Goal: Information Seeking & Learning: Learn about a topic

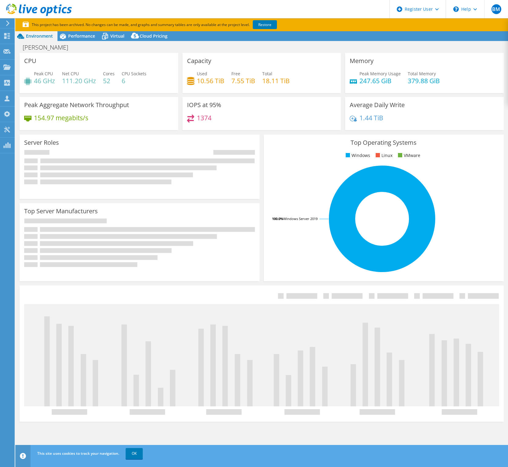
select select "USD"
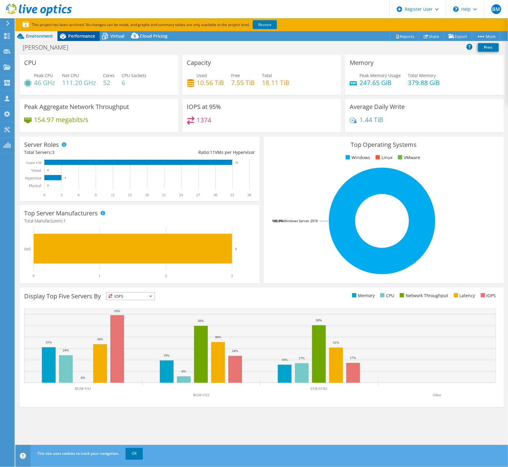
click at [85, 32] on div "Performance" at bounding box center [78, 36] width 42 height 10
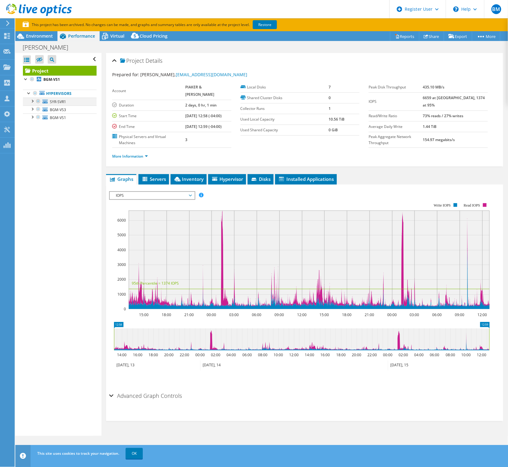
click at [31, 101] on div at bounding box center [32, 101] width 6 height 6
click at [109, 164] on div "Project Details Prepared for: [PERSON_NAME], [EMAIL_ADDRESS][DOMAIN_NAME] Accou…" at bounding box center [304, 109] width 397 height 113
click at [115, 159] on link "More Information" at bounding box center [130, 155] width 36 height 5
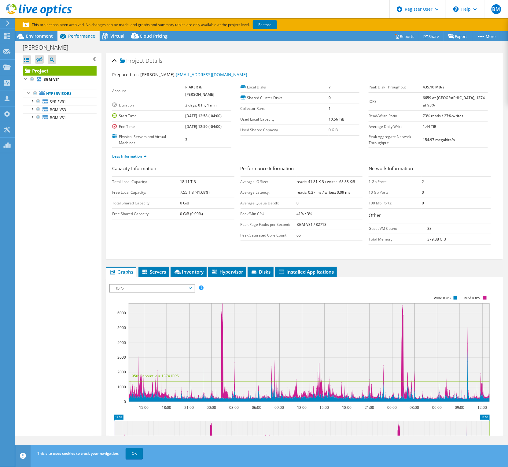
click at [135, 292] on span "IOPS" at bounding box center [152, 287] width 79 height 7
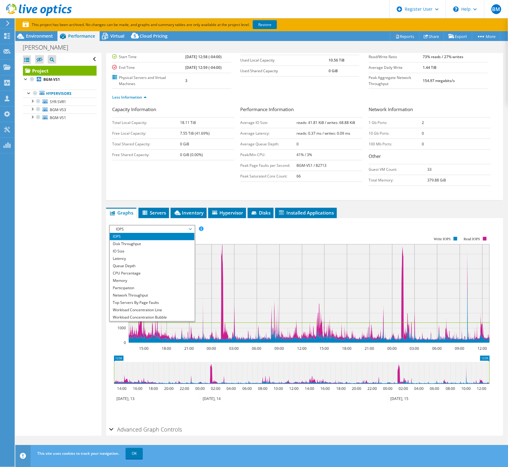
scroll to position [96, 0]
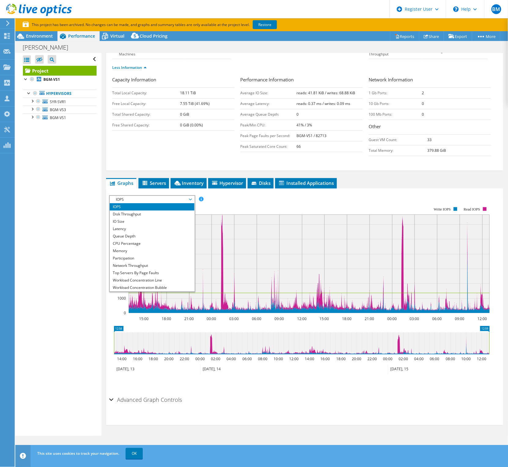
click at [318, 196] on div "IOPS Disk Throughput IO Size Latency Queue Depth CPU Percentage Memory Page Fau…" at bounding box center [304, 199] width 391 height 8
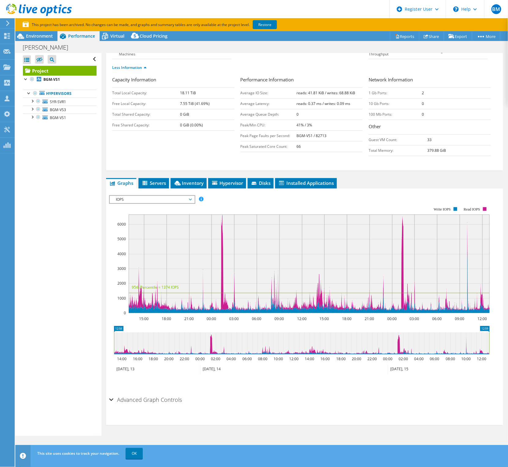
click at [190, 200] on span "IOPS" at bounding box center [152, 199] width 79 height 7
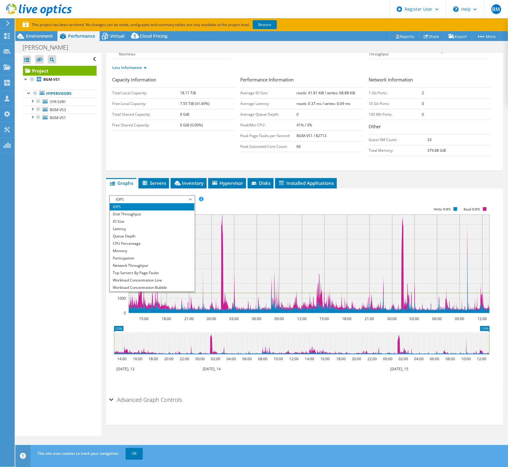
click at [410, 176] on div "Project Details Prepared for: [PERSON_NAME], [EMAIL_ADDRESS][DOMAIN_NAME] Accou…" at bounding box center [305, 199] width 406 height 471
